Goal: Transaction & Acquisition: Obtain resource

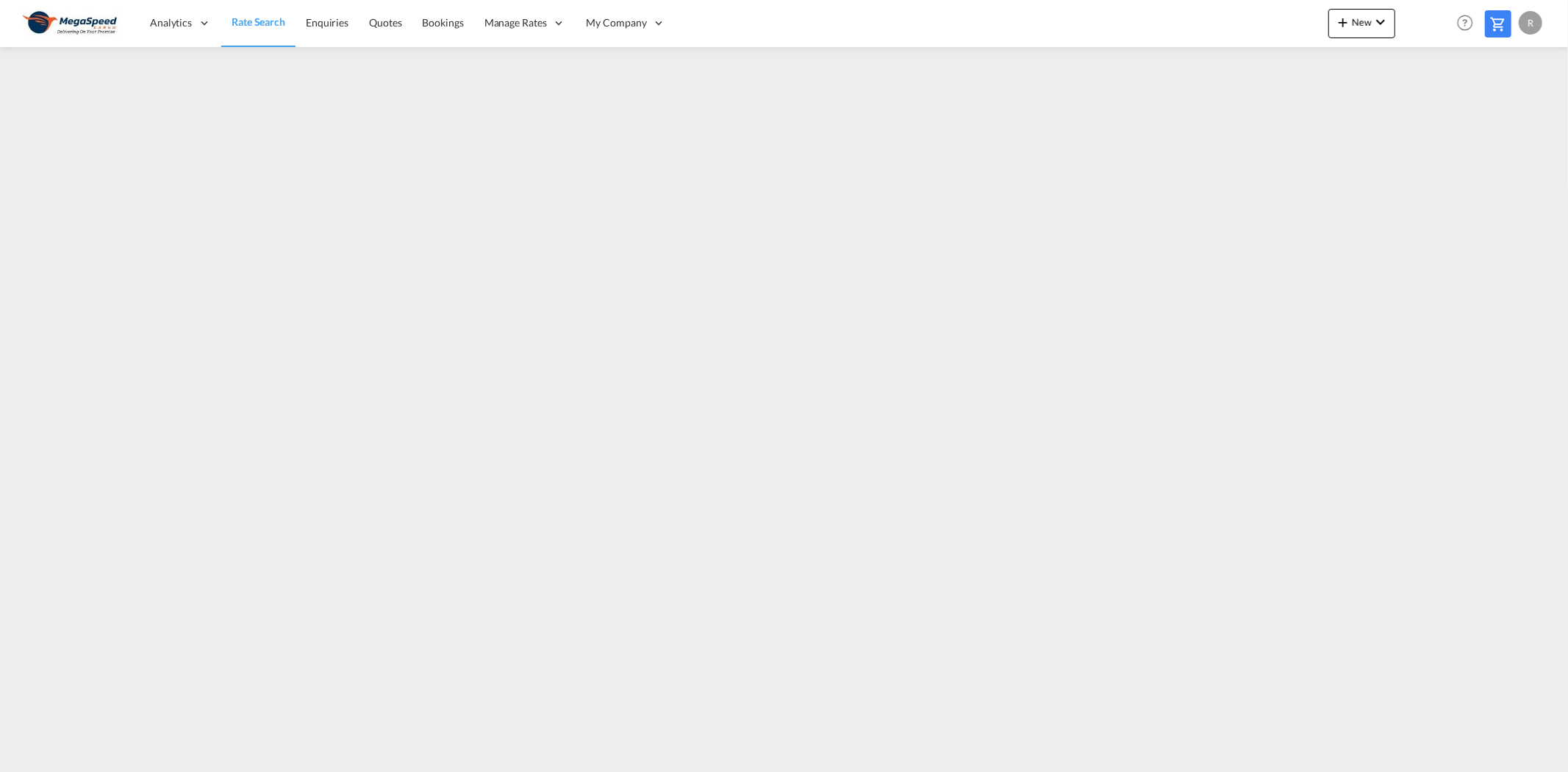
click at [255, 16] on span "Rate Search" at bounding box center [259, 22] width 54 height 13
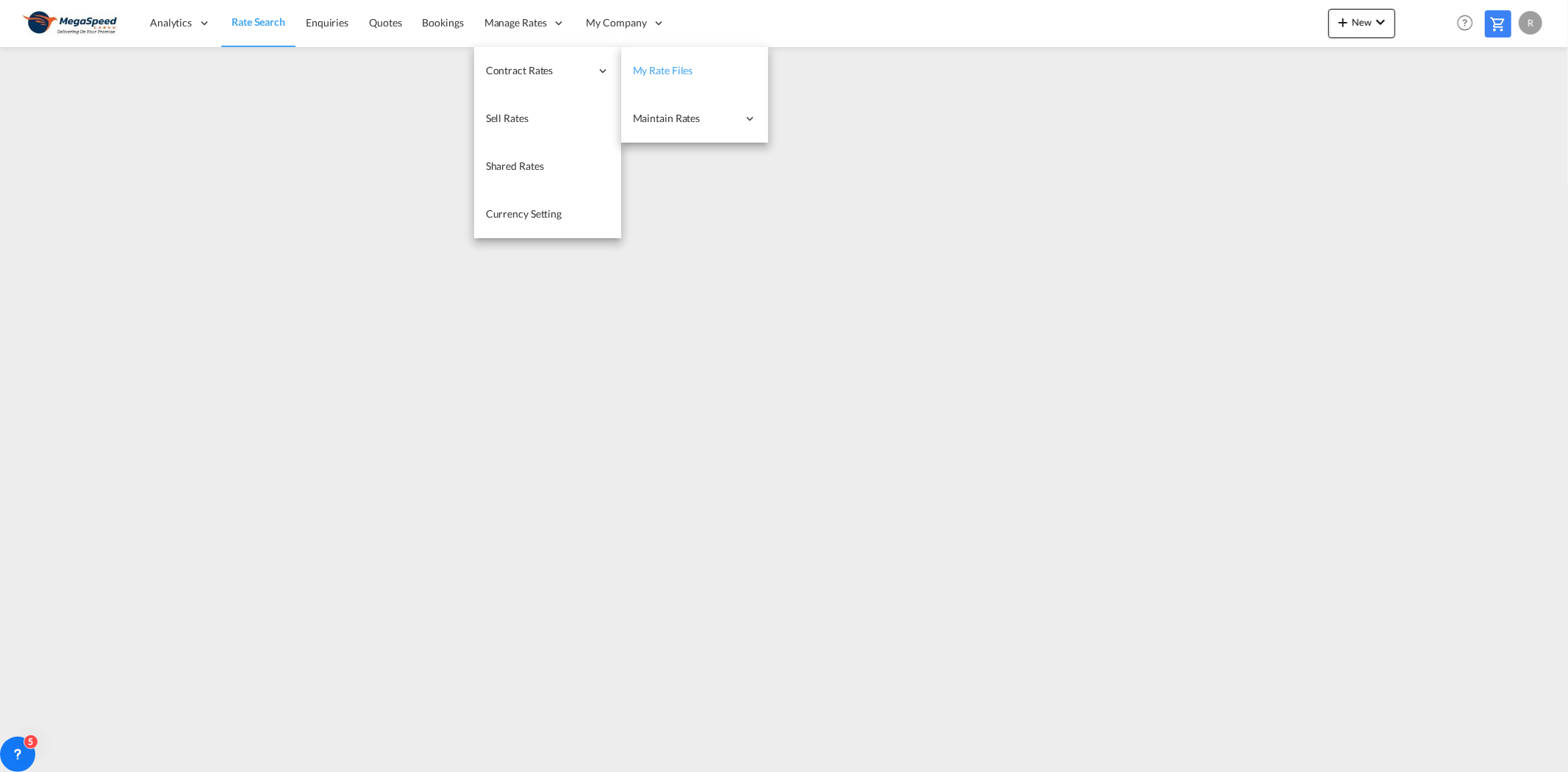
click at [700, 75] on link "My Rate Files" at bounding box center [694, 70] width 147 height 47
